Goal: Find specific page/section: Find specific page/section

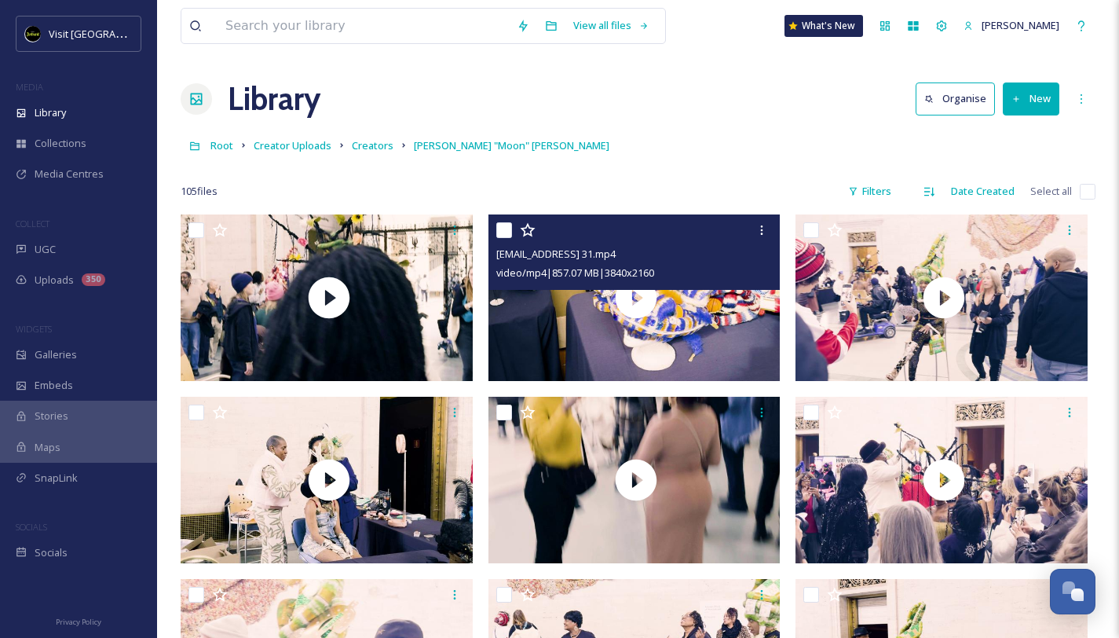
scroll to position [2561, 0]
click at [399, 26] on input at bounding box center [363, 26] width 291 height 35
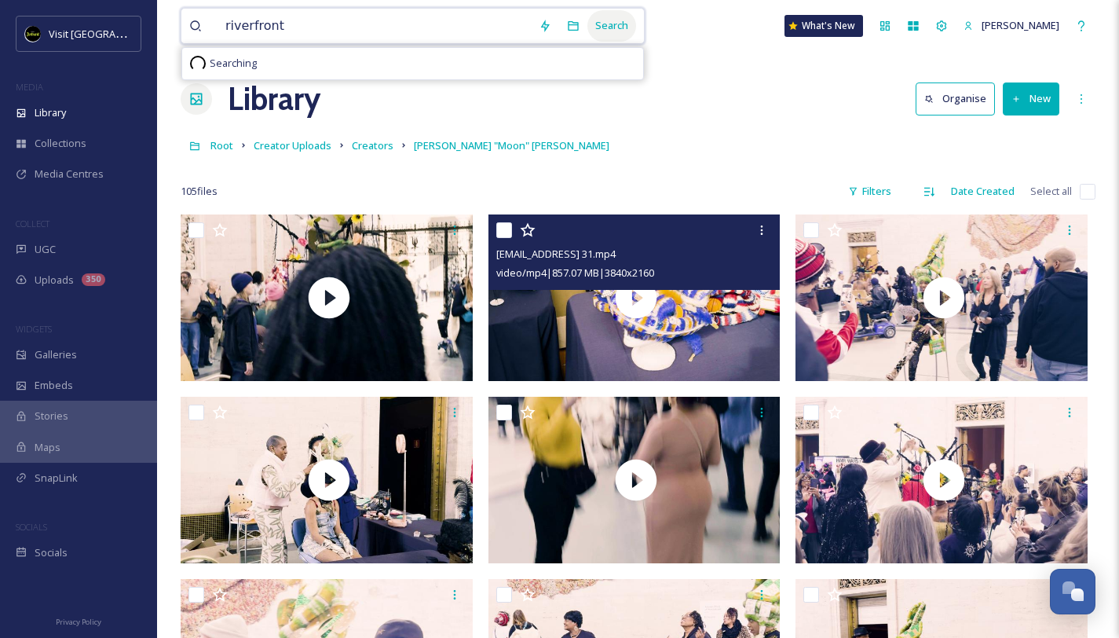
type input "riverfront"
click at [595, 29] on div "Search" at bounding box center [611, 25] width 49 height 31
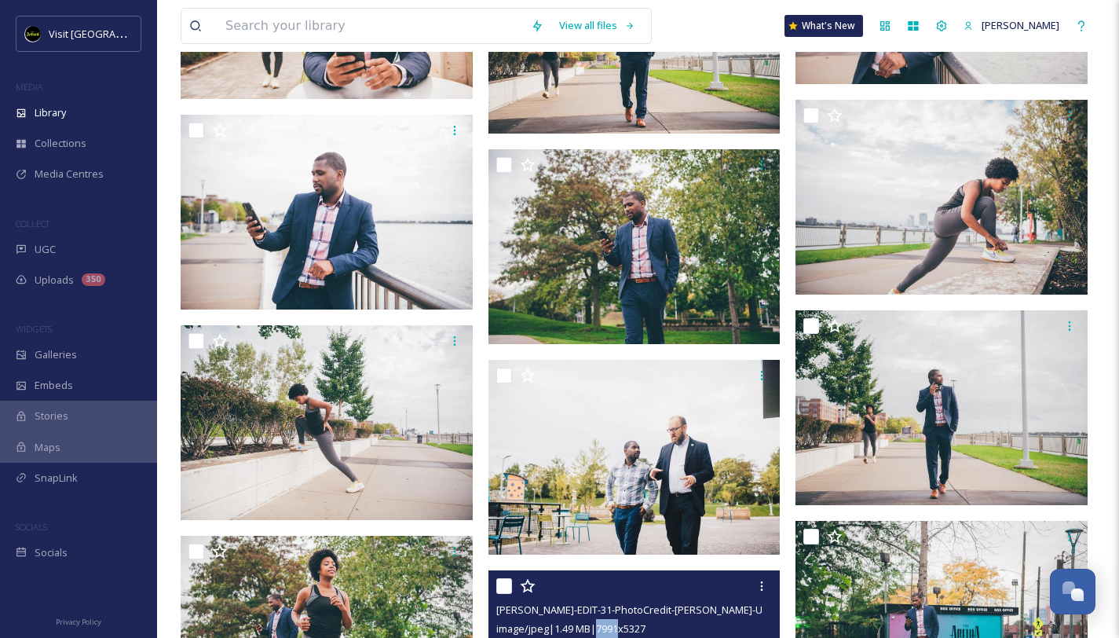
scroll to position [8062, 0]
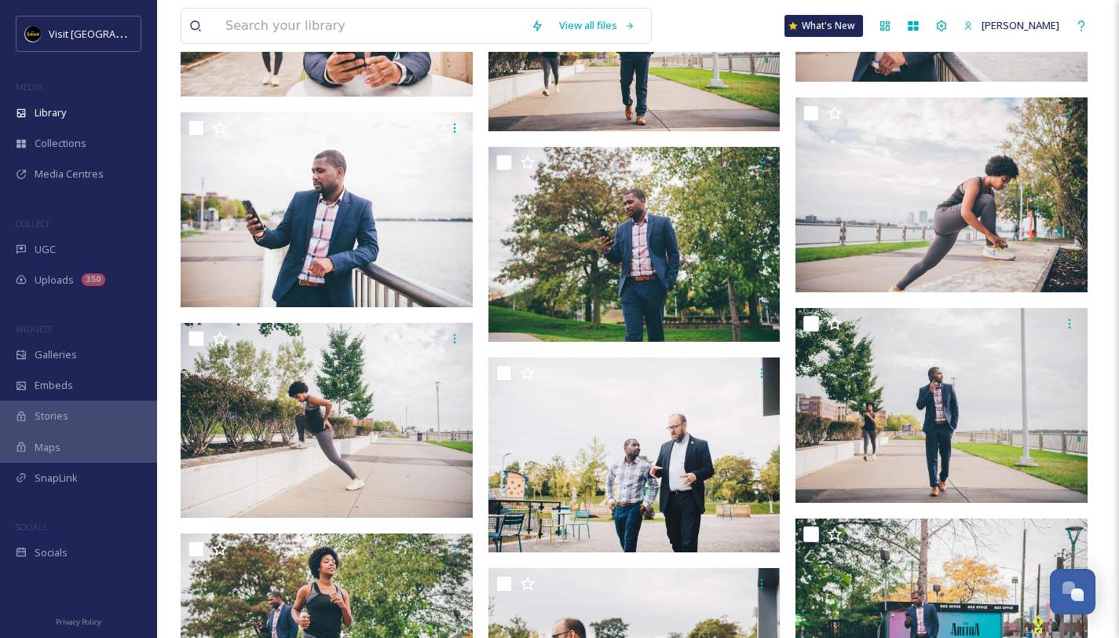
click at [393, 25] on input at bounding box center [370, 26] width 305 height 35
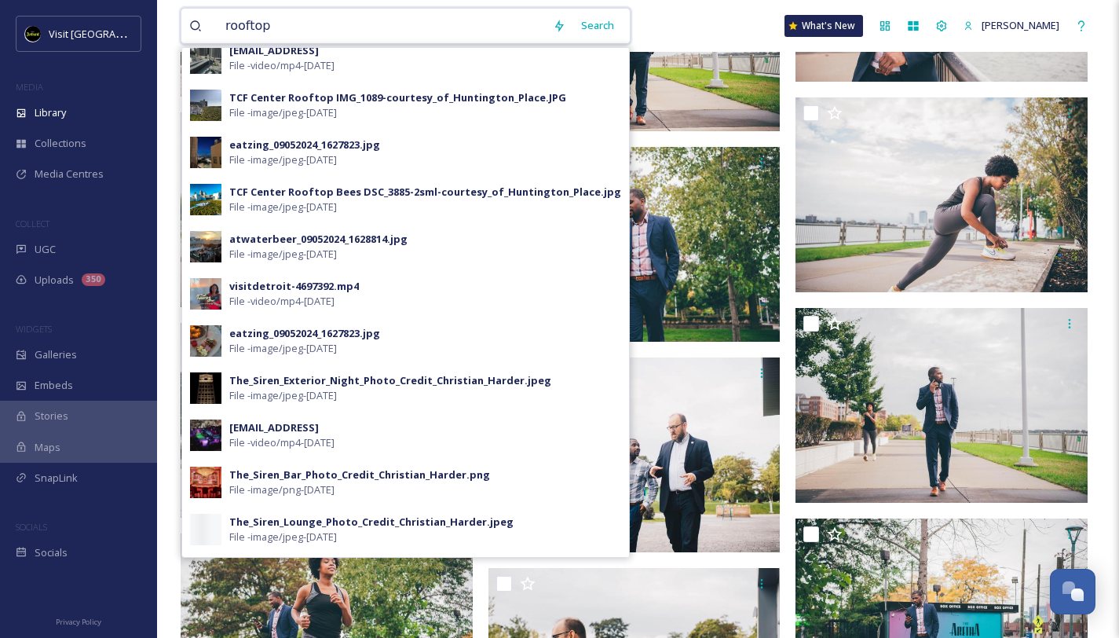
scroll to position [479, 0]
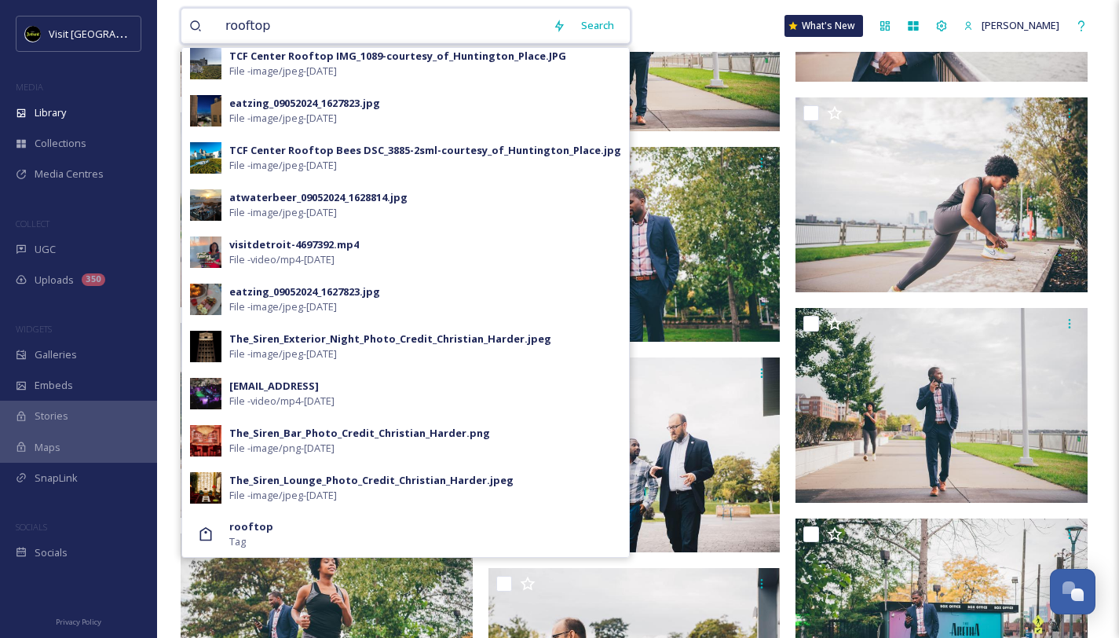
type input "rooftop"
click at [642, 16] on div "rooftop Search [EMAIL_ADDRESS] File - video/mp4 - [DATE] eatzing_09052024_16278…" at bounding box center [638, 26] width 915 height 52
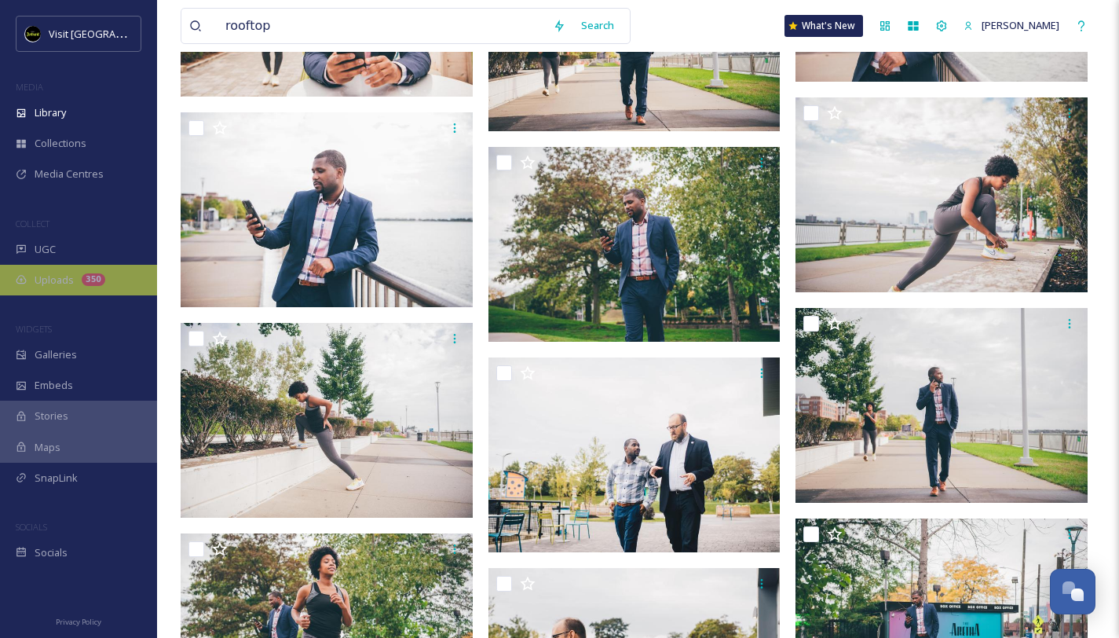
click at [114, 277] on div "Uploads 350" at bounding box center [78, 280] width 157 height 31
